Goal: Navigation & Orientation: Understand site structure

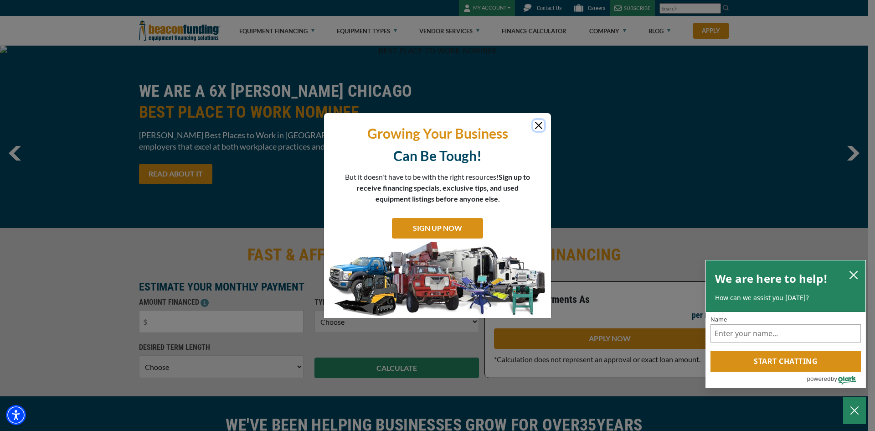
click at [854, 276] on icon "close chatbox" at bounding box center [853, 274] width 9 height 9
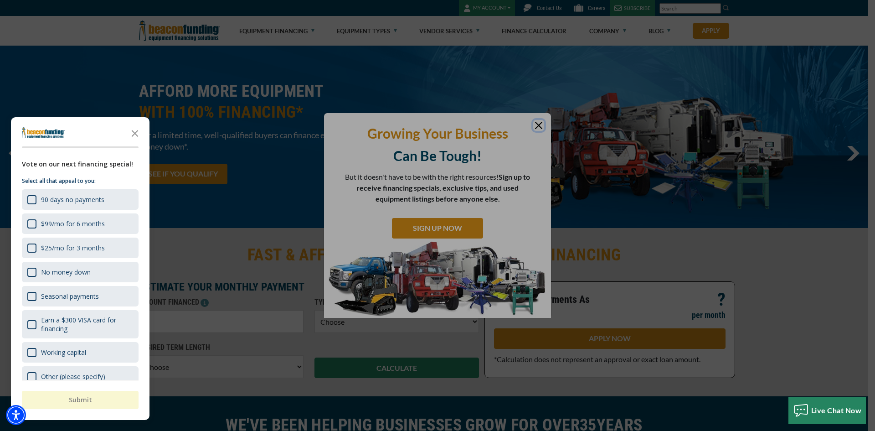
click at [537, 125] on div at bounding box center [437, 215] width 875 height 431
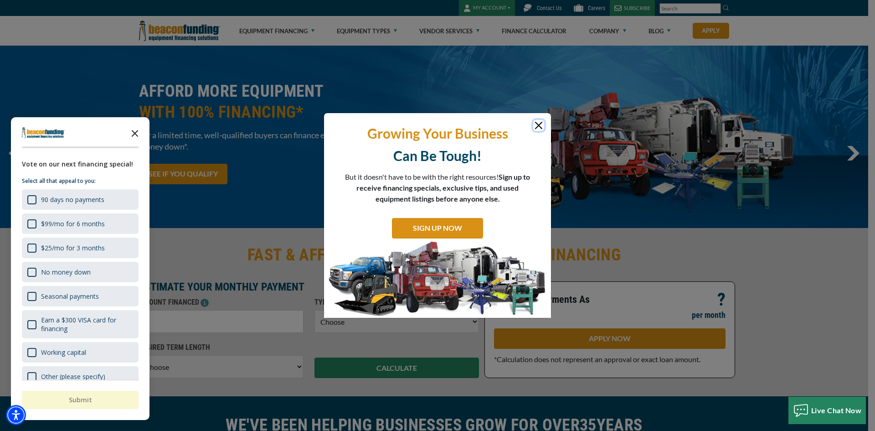
click at [132, 131] on polygon "Close the survey" at bounding box center [135, 133] width 7 height 7
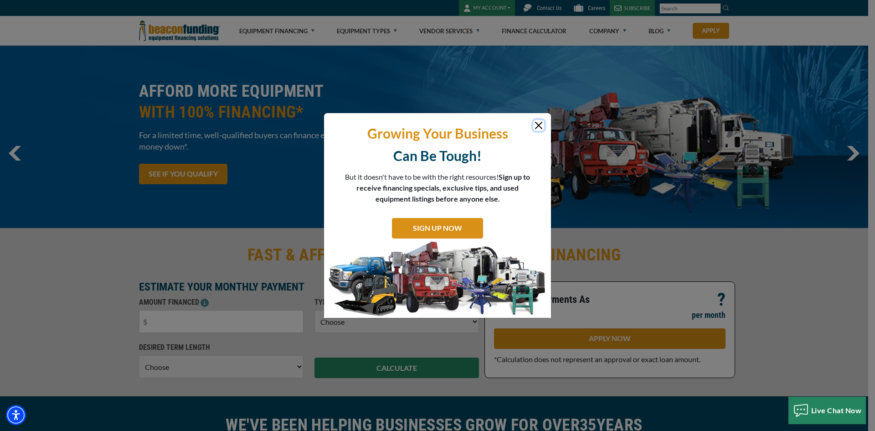
click at [536, 124] on button "Close" at bounding box center [538, 125] width 11 height 11
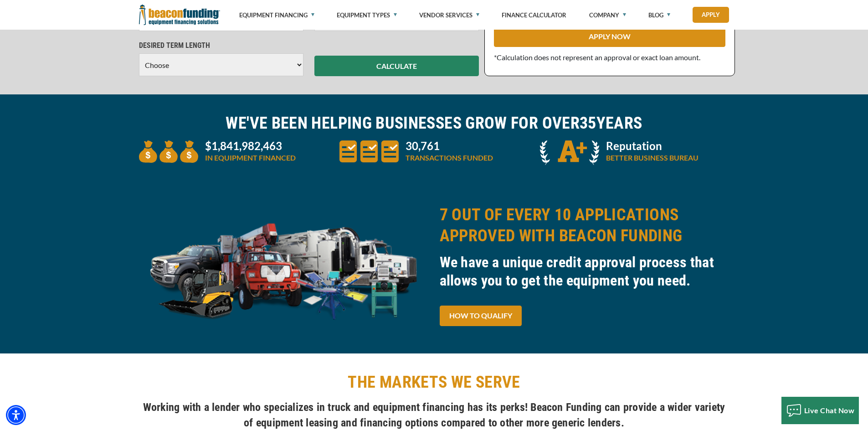
scroll to position [304, 0]
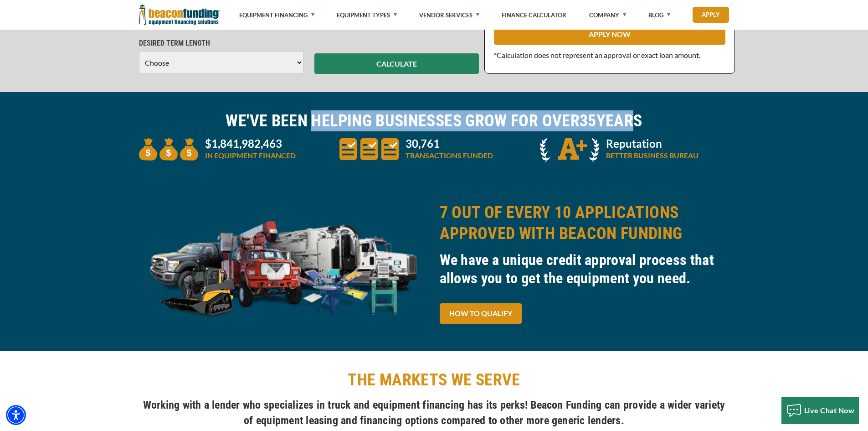
drag, startPoint x: 308, startPoint y: 124, endPoint x: 700, endPoint y: 122, distance: 391.6
click at [678, 122] on h2 "WE'VE BEEN HELPING BUSINESSES GROW FOR OVER 35 YEARS" at bounding box center [434, 120] width 591 height 21
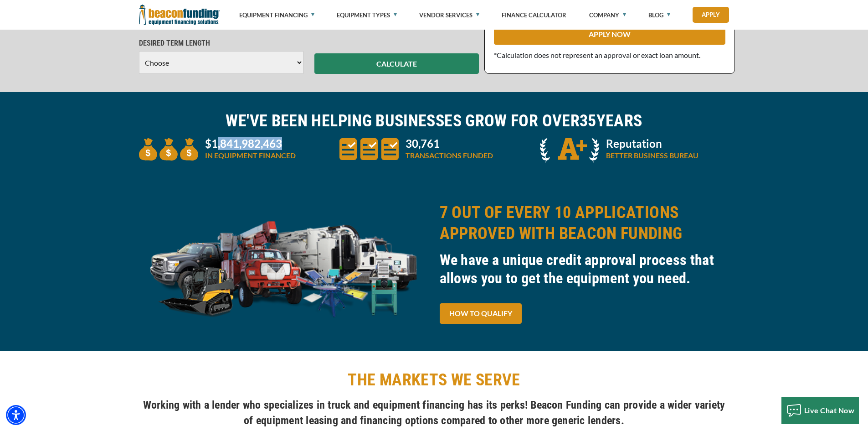
drag, startPoint x: 215, startPoint y: 145, endPoint x: 284, endPoint y: 144, distance: 68.4
click at [284, 144] on p "$1,841,982,463" at bounding box center [250, 143] width 91 height 11
drag, startPoint x: 207, startPoint y: 156, endPoint x: 316, endPoint y: 160, distance: 109.9
click at [316, 160] on div "$1,841,982,463 IN EQUIPMENT FINANCED" at bounding box center [234, 151] width 201 height 27
click at [299, 155] on div "$1,841,982,463 IN EQUIPMENT FINANCED" at bounding box center [234, 151] width 201 height 27
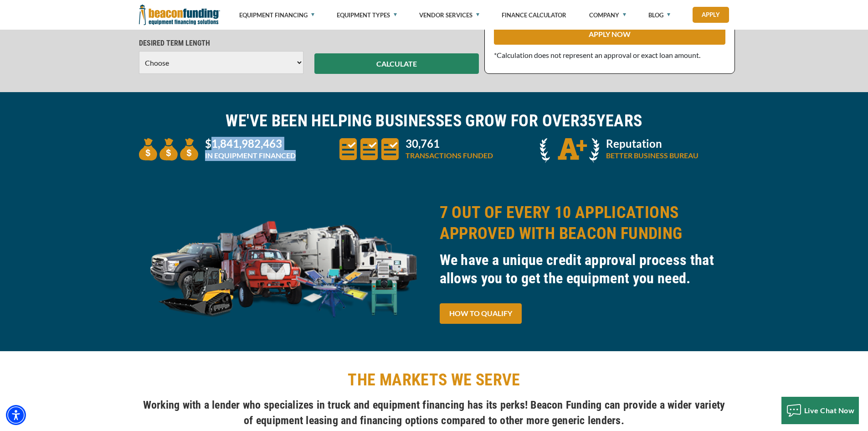
drag, startPoint x: 268, startPoint y: 153, endPoint x: 210, endPoint y: 142, distance: 59.0
click at [210, 142] on div "$1,841,982,463 IN EQUIPMENT FINANCED" at bounding box center [234, 151] width 201 height 27
drag, startPoint x: 207, startPoint y: 142, endPoint x: 296, endPoint y: 153, distance: 89.1
click at [296, 153] on div "$1,841,982,463 IN EQUIPMENT FINANCED" at bounding box center [234, 151] width 201 height 27
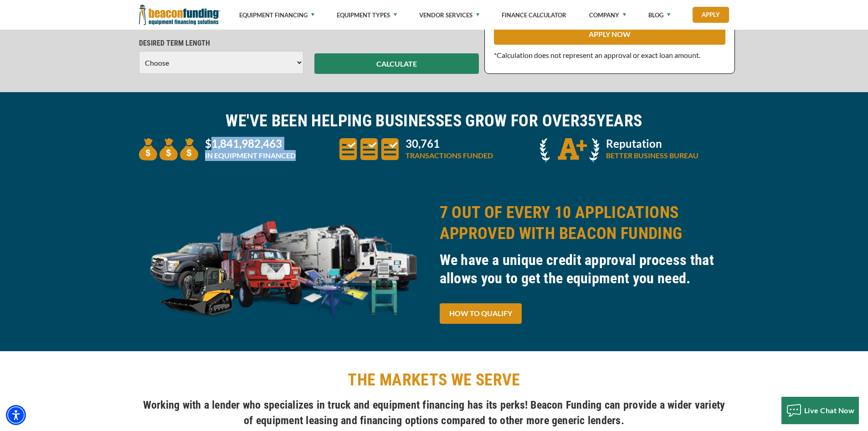
drag, startPoint x: 296, startPoint y: 153, endPoint x: 237, endPoint y: 146, distance: 59.2
click at [237, 146] on div "$1,841,982,463 IN EQUIPMENT FINANCED" at bounding box center [234, 151] width 201 height 27
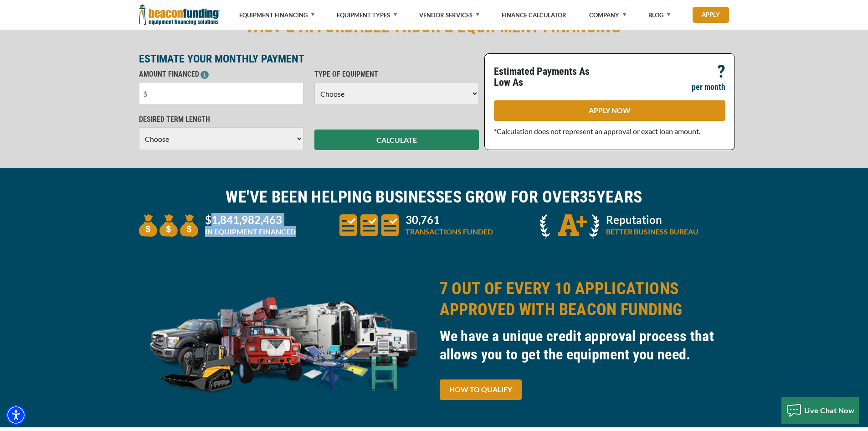
scroll to position [380, 0]
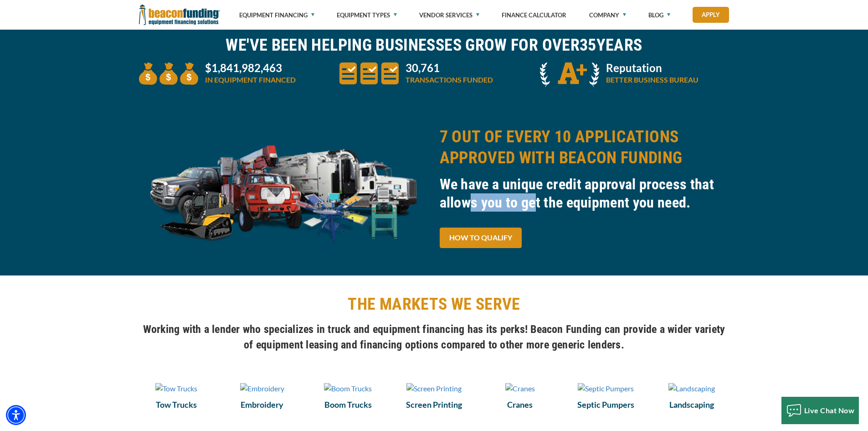
drag, startPoint x: 471, startPoint y: 195, endPoint x: 558, endPoint y: 203, distance: 87.0
click at [547, 202] on h3 "We have a unique credit approval process that allows you to get the equipment y…" at bounding box center [585, 193] width 290 height 36
click at [559, 203] on h3 "We have a unique credit approval process that allows you to get the equipment y…" at bounding box center [585, 193] width 290 height 36
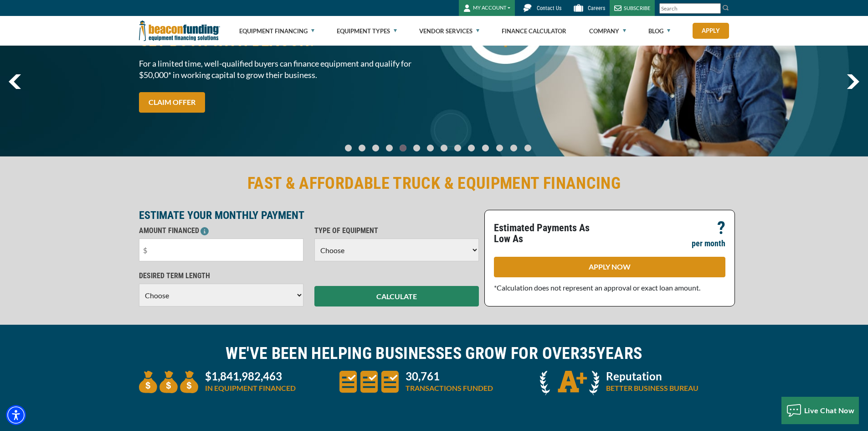
scroll to position [0, 0]
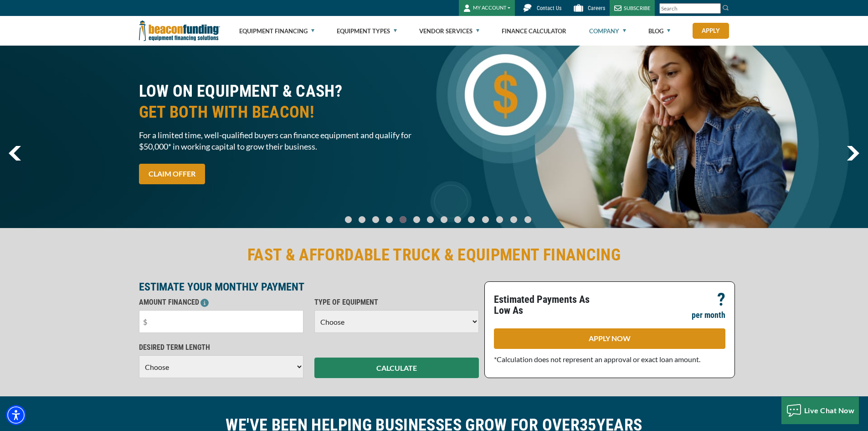
click at [622, 31] on link "Company" at bounding box center [607, 30] width 37 height 29
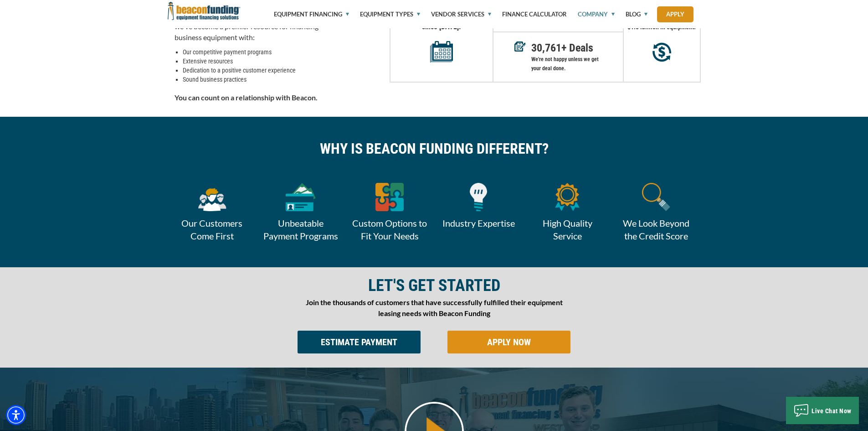
scroll to position [229, 0]
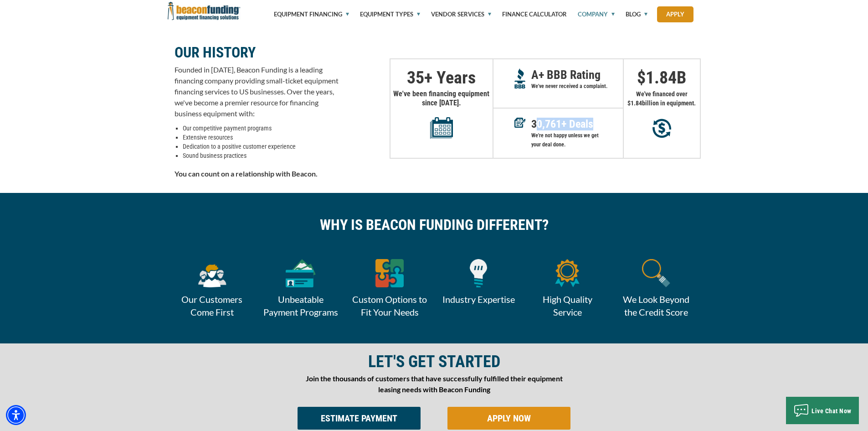
drag, startPoint x: 536, startPoint y: 121, endPoint x: 610, endPoint y: 121, distance: 74.3
click at [610, 121] on p "30,761 + Deals" at bounding box center [578, 123] width 92 height 9
click at [562, 125] on p "30,761 + Deals" at bounding box center [578, 123] width 92 height 9
drag, startPoint x: 562, startPoint y: 125, endPoint x: 550, endPoint y: 129, distance: 12.4
click at [555, 128] on p "30,761 + Deals" at bounding box center [578, 123] width 92 height 9
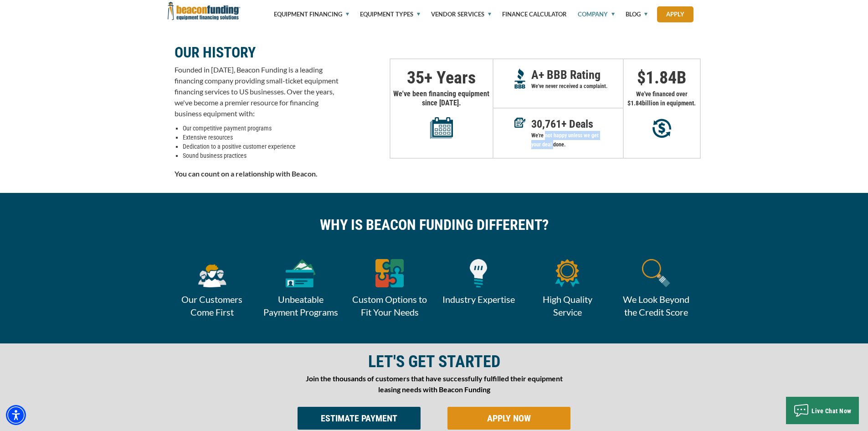
drag, startPoint x: 544, startPoint y: 136, endPoint x: 543, endPoint y: 142, distance: 6.1
click at [543, 142] on p "We're not happy unless we get your deal done." at bounding box center [578, 140] width 92 height 18
click at [552, 129] on span "30,761" at bounding box center [547, 124] width 30 height 13
click at [551, 126] on span "30,761" at bounding box center [547, 124] width 30 height 13
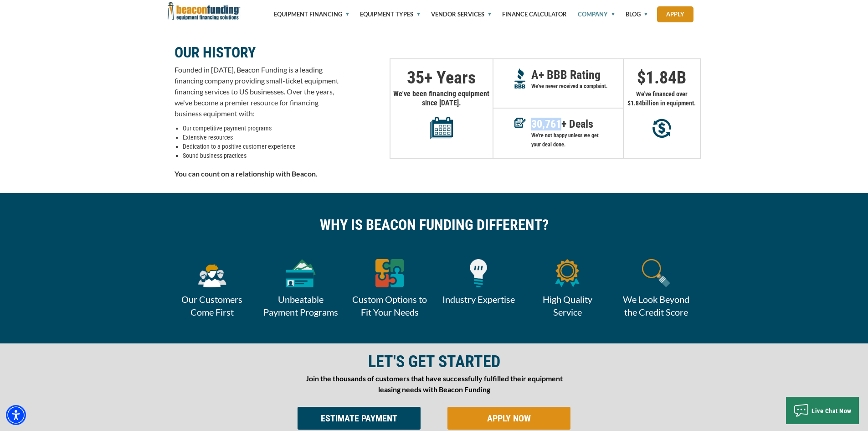
click at [551, 126] on span "30,761" at bounding box center [547, 124] width 30 height 13
drag, startPoint x: 662, startPoint y: 88, endPoint x: 674, endPoint y: 93, distance: 12.3
click at [674, 93] on div "$ 1.84 B We've financed over $ 1.84 billion in equipment." at bounding box center [662, 108] width 78 height 100
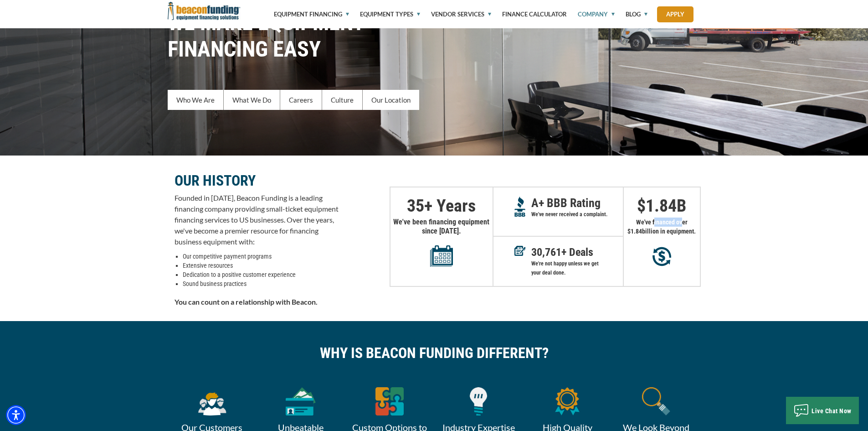
scroll to position [0, 0]
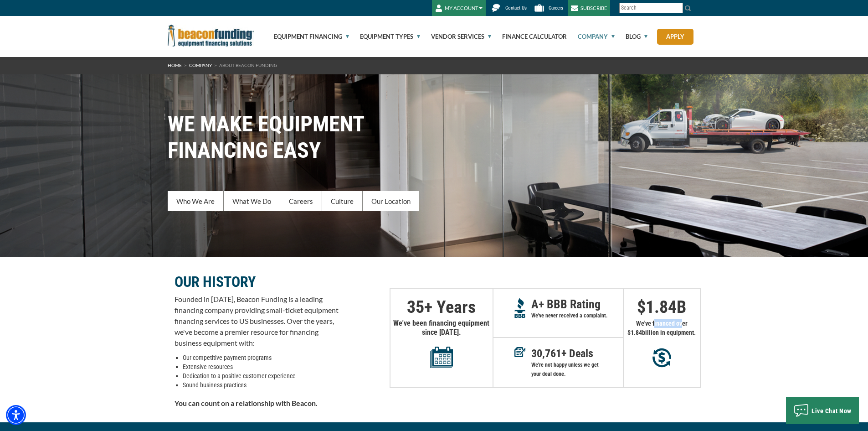
click at [225, 40] on img "Beacon Funding Corporation" at bounding box center [211, 36] width 87 height 22
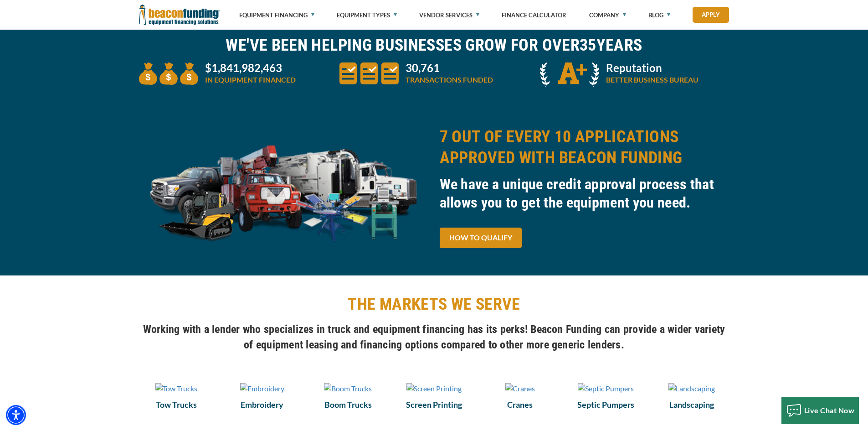
scroll to position [304, 0]
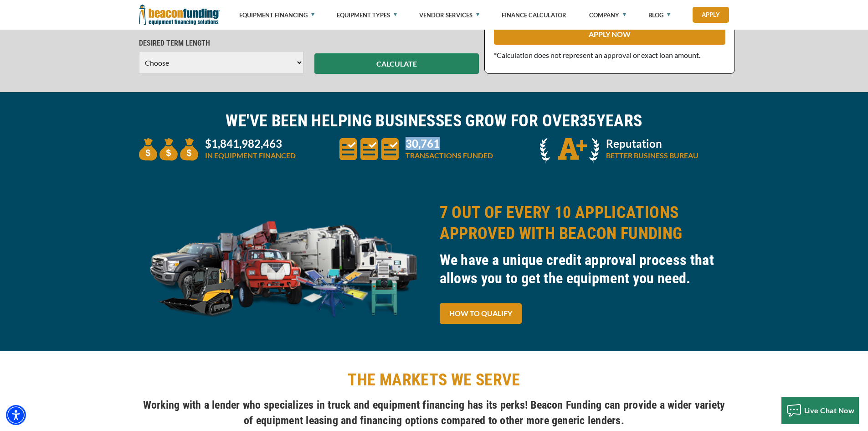
drag, startPoint x: 402, startPoint y: 148, endPoint x: 444, endPoint y: 147, distance: 41.5
click at [444, 147] on div "30,761 TRANSACTIONS FUNDED" at bounding box center [434, 151] width 201 height 27
click at [444, 147] on p "30,761" at bounding box center [450, 143] width 88 height 11
drag, startPoint x: 444, startPoint y: 147, endPoint x: 445, endPoint y: 153, distance: 6.2
click at [445, 153] on div "30,761 TRANSACTIONS FUNDED" at bounding box center [450, 151] width 88 height 27
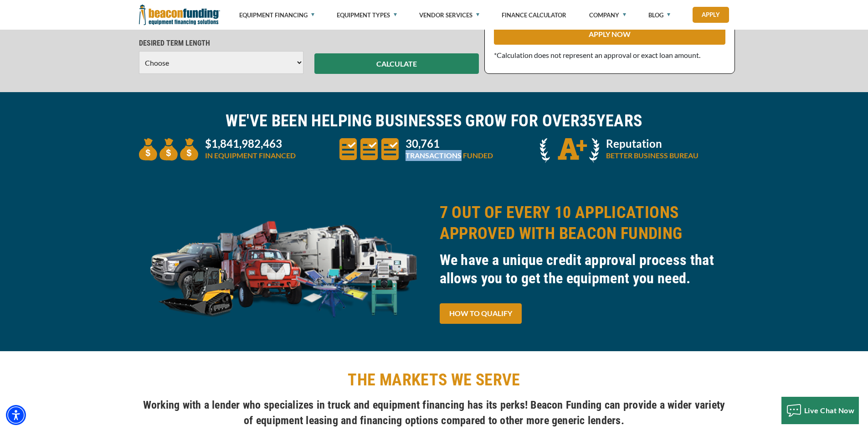
click at [445, 153] on p "TRANSACTIONS FUNDED" at bounding box center [450, 155] width 88 height 11
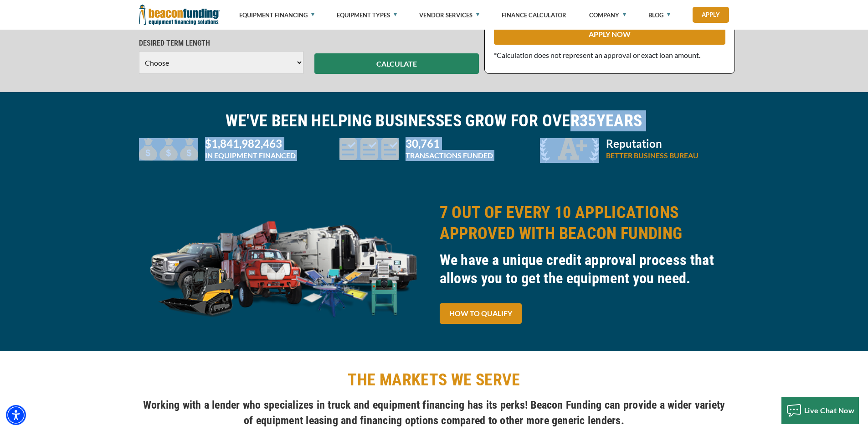
drag, startPoint x: 563, startPoint y: 137, endPoint x: 573, endPoint y: 151, distance: 17.3
click at [573, 151] on div "WE'VE BEEN HELPING BUSINESSES GROW FOR OVER 35 YEARS $1,841,982,463 IN EQUIPMEN…" at bounding box center [435, 137] width 602 height 55
click at [573, 151] on img at bounding box center [569, 150] width 59 height 25
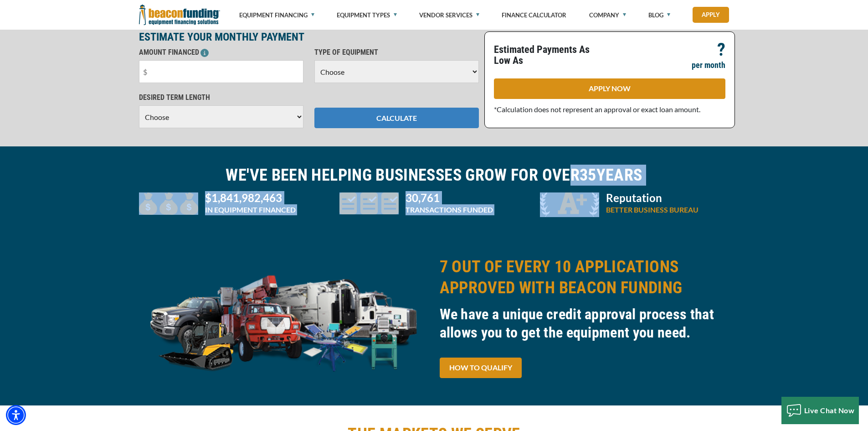
scroll to position [228, 0]
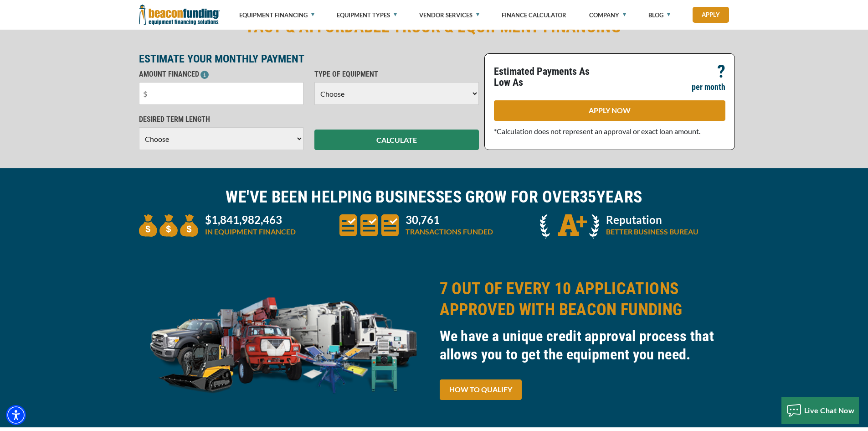
click at [418, 184] on div "WE'VE BEEN HELPING BUSINESSES GROW FOR OVER 35 YEARS $1,841,982,463 IN EQUIPMEN…" at bounding box center [434, 214] width 868 height 92
